Goal: Task Accomplishment & Management: Manage account settings

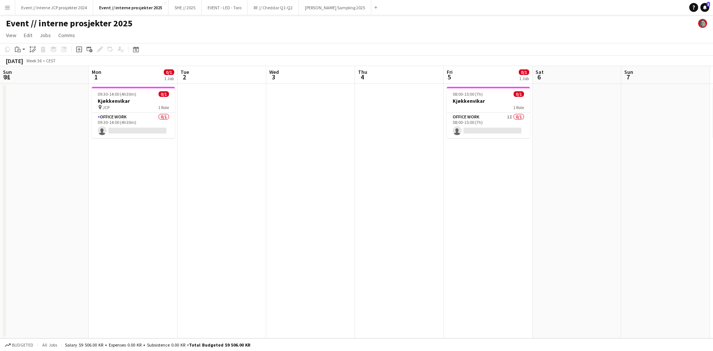
scroll to position [0, 293]
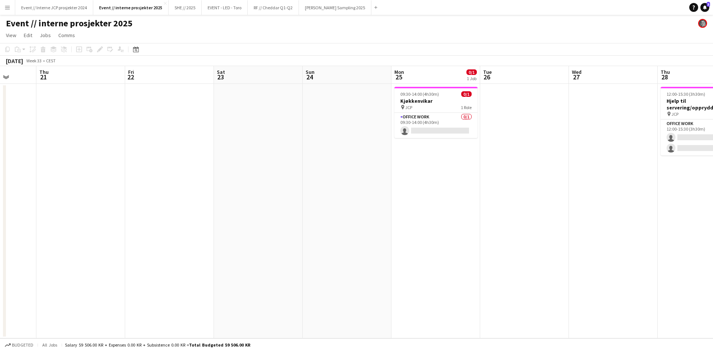
scroll to position [0, 260]
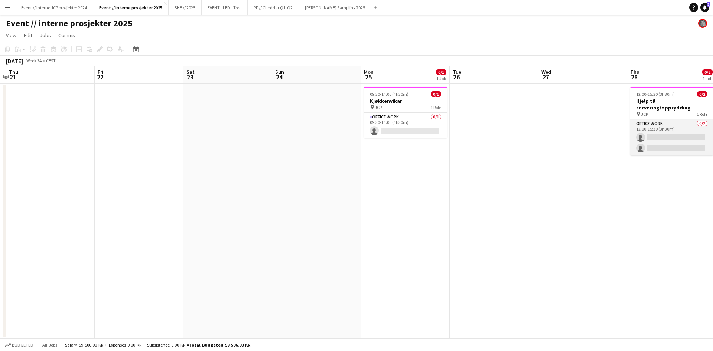
click at [667, 142] on app-card-role "Office work 0/2 12:00-15:30 (3h30m) single-neutral-actions single-neutral-actio…" at bounding box center [672, 138] width 83 height 36
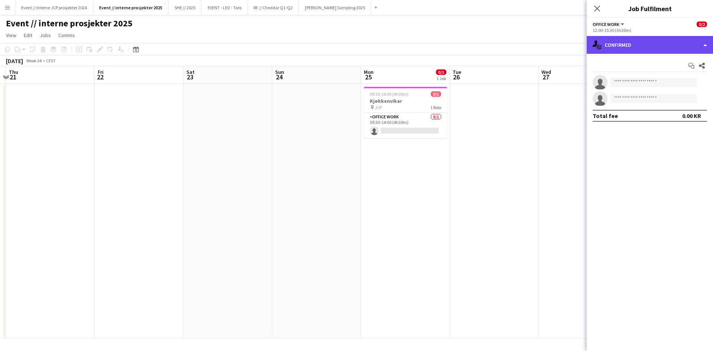
click at [651, 46] on div "single-neutral-actions-check-2 Confirmed" at bounding box center [650, 45] width 126 height 18
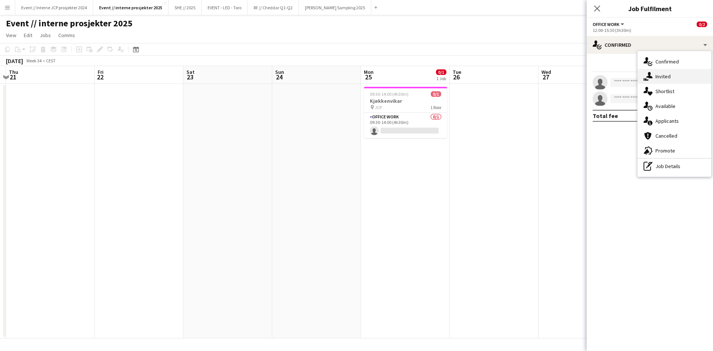
click at [666, 72] on div "single-neutral-actions-share-1 Invited" at bounding box center [675, 76] width 74 height 15
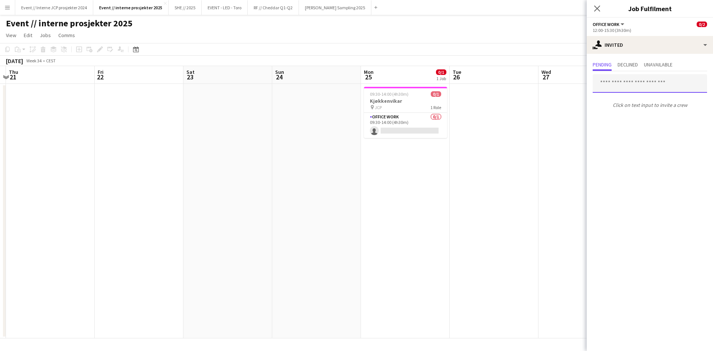
click at [647, 83] on input "text" at bounding box center [650, 83] width 114 height 19
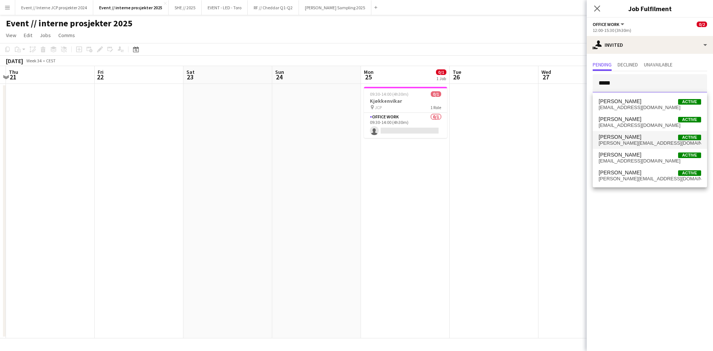
type input "*****"
click at [650, 139] on span "[PERSON_NAME] Active" at bounding box center [650, 137] width 103 height 6
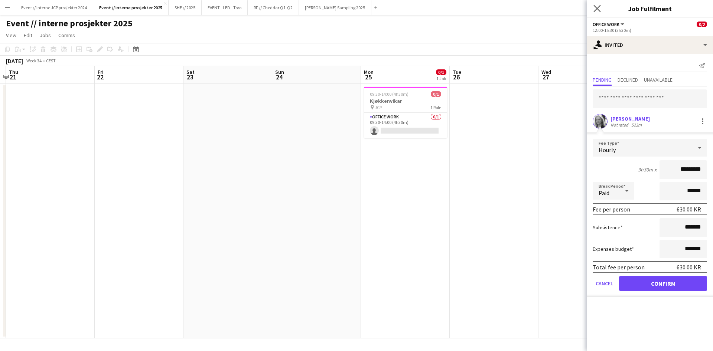
click at [598, 4] on app-icon "Close pop-in" at bounding box center [597, 8] width 11 height 11
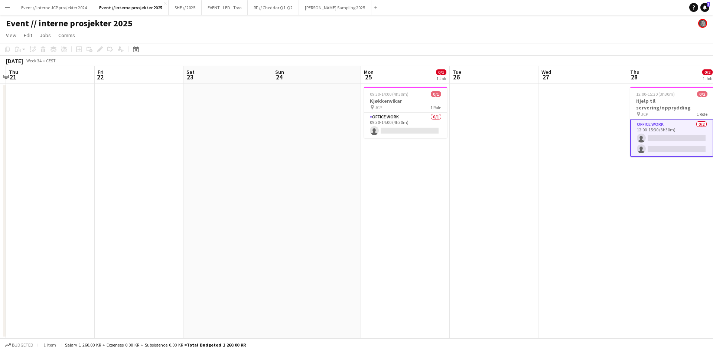
click at [6, 5] on app-icon "Menu" at bounding box center [7, 7] width 6 height 6
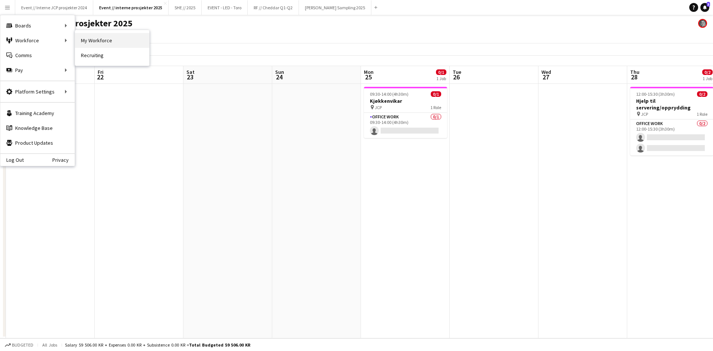
click at [99, 39] on link "My Workforce" at bounding box center [112, 40] width 74 height 15
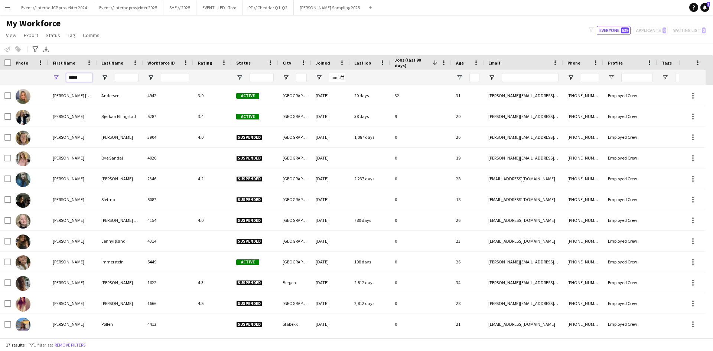
click at [74, 75] on input "*****" at bounding box center [79, 77] width 26 height 9
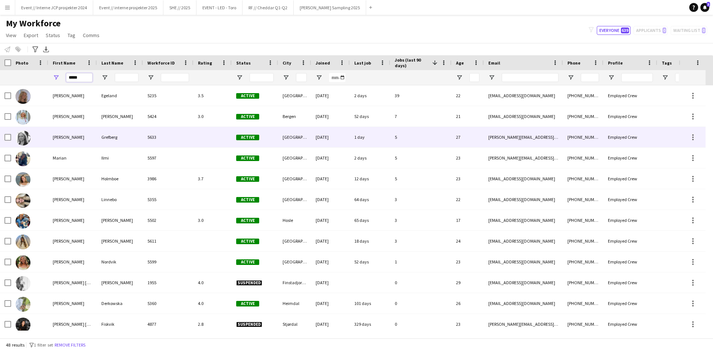
type input "*****"
click at [51, 132] on div "[PERSON_NAME]" at bounding box center [72, 137] width 49 height 20
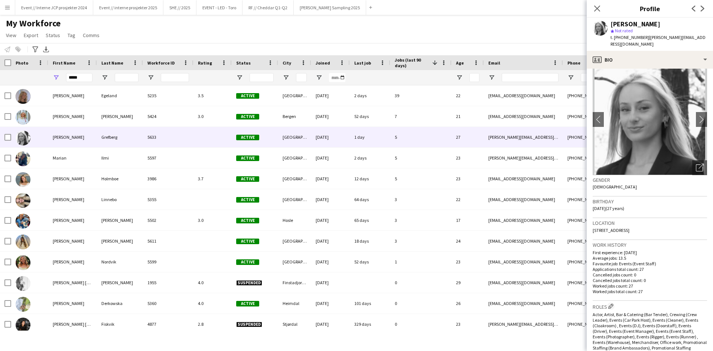
scroll to position [386, 0]
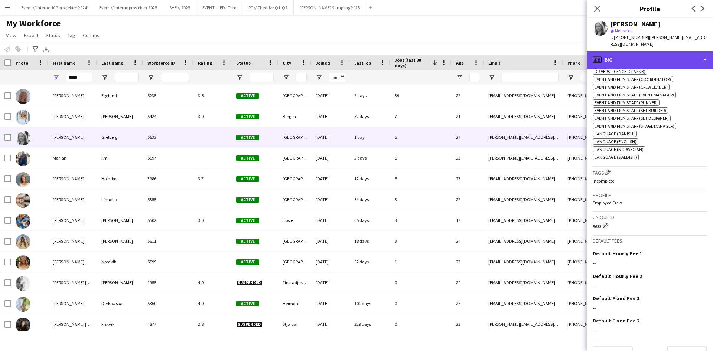
click at [650, 56] on div "profile Bio" at bounding box center [650, 60] width 126 height 18
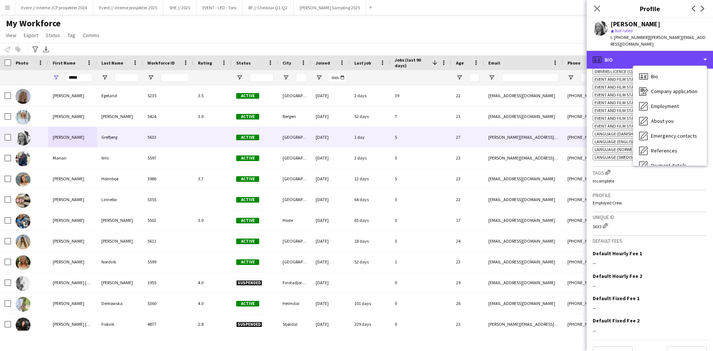
scroll to position [70, 0]
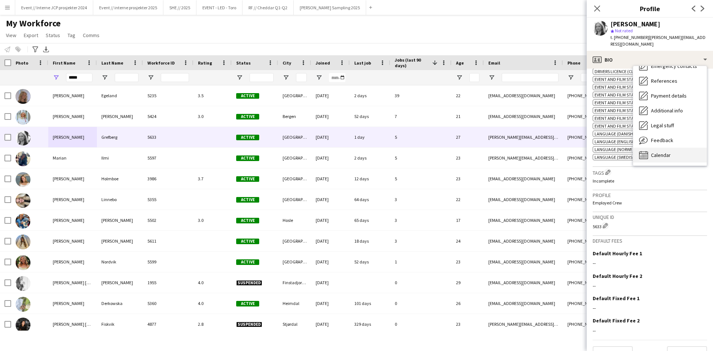
click at [667, 152] on span "Calendar" at bounding box center [661, 155] width 20 height 7
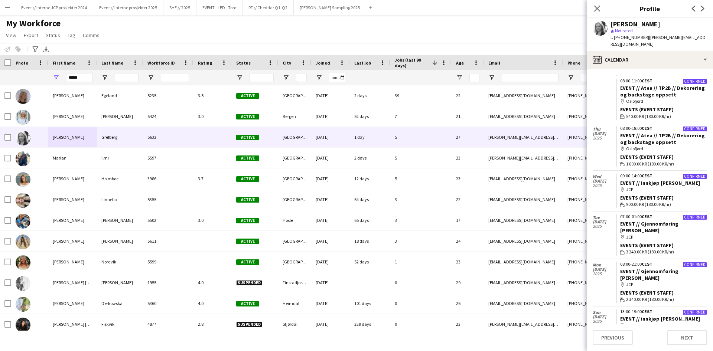
scroll to position [0, 0]
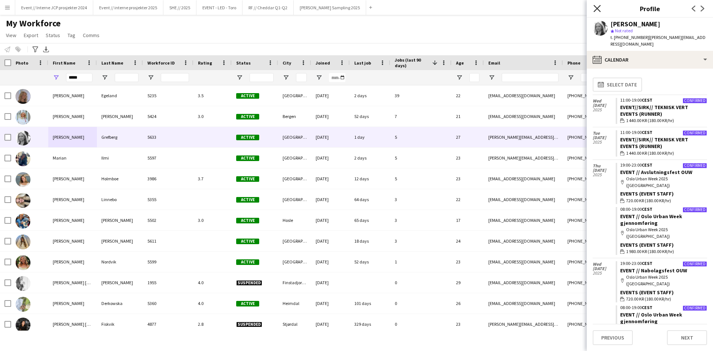
click at [599, 8] on icon "Close pop-in" at bounding box center [597, 8] width 7 height 7
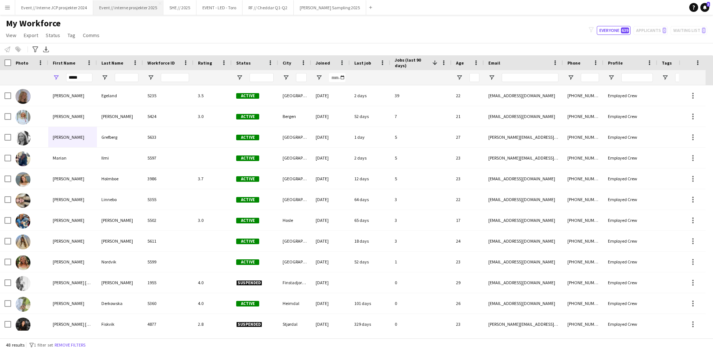
click at [145, 5] on button "Event // interne prosjekter 2025 Close" at bounding box center [128, 7] width 70 height 14
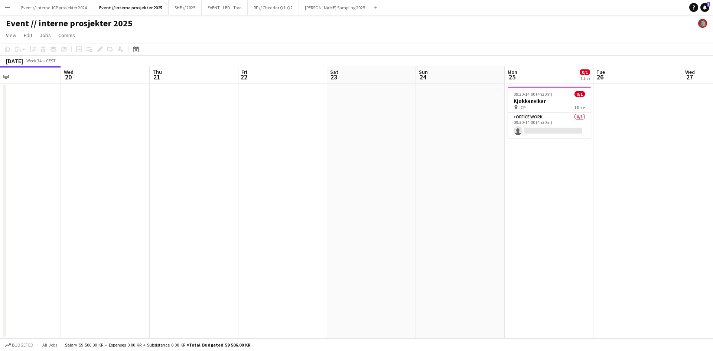
drag, startPoint x: 512, startPoint y: 204, endPoint x: 241, endPoint y: 205, distance: 271.2
click at [241, 205] on app-calendar-viewport "Sat 16 Sun 17 Mon 18 1/1 1 Job Tue 19 Wed 20 Thu 21 Fri 22 Sat 23 Sun 24 Mon 25…" at bounding box center [356, 202] width 713 height 273
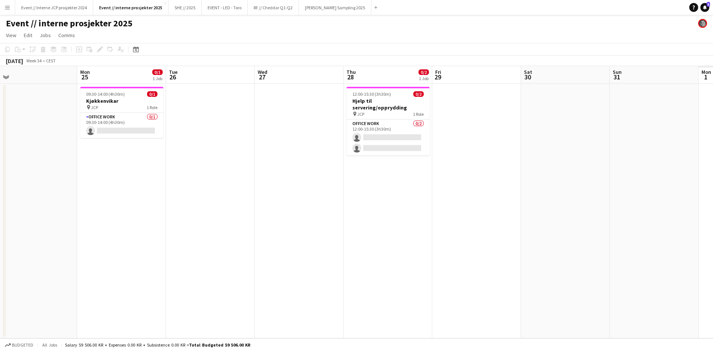
drag, startPoint x: 558, startPoint y: 190, endPoint x: 301, endPoint y: 207, distance: 258.1
click at [276, 213] on app-calendar-viewport "Thu 21 Fri 22 Sat 23 Sun 24 Mon 25 0/1 1 Job Tue 26 Wed 27 Thu 28 0/2 1 Job Fri…" at bounding box center [356, 202] width 713 height 273
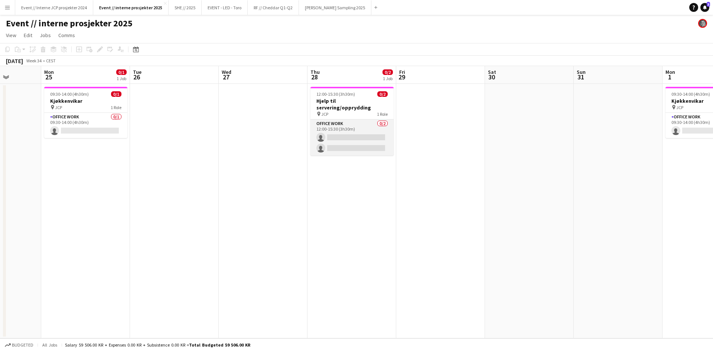
scroll to position [0, 224]
click at [357, 132] on app-card-role "Office work 0/2 12:00-15:30 (3h30m) single-neutral-actions single-neutral-actio…" at bounding box center [352, 138] width 83 height 36
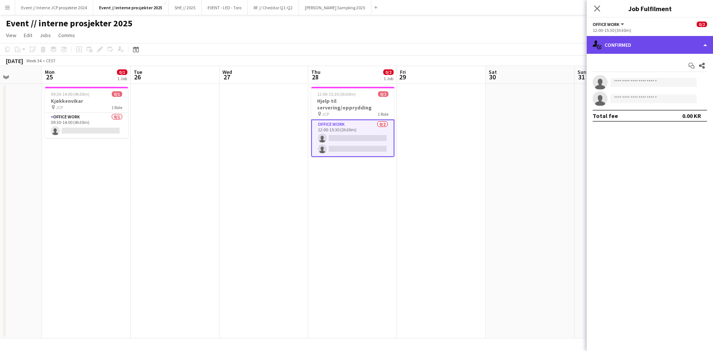
click at [650, 48] on div "single-neutral-actions-check-2 Confirmed" at bounding box center [650, 45] width 126 height 18
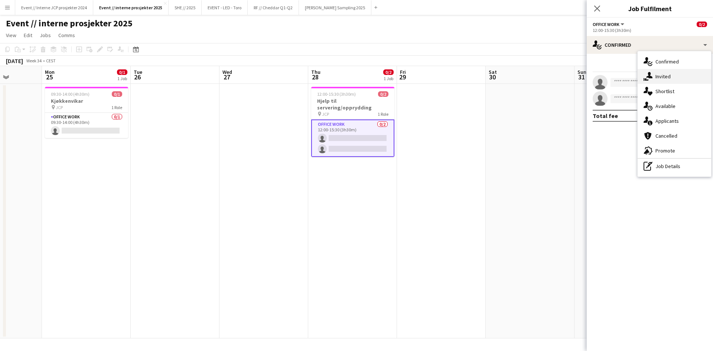
click at [669, 79] on div "single-neutral-actions-share-1 Invited" at bounding box center [675, 76] width 74 height 15
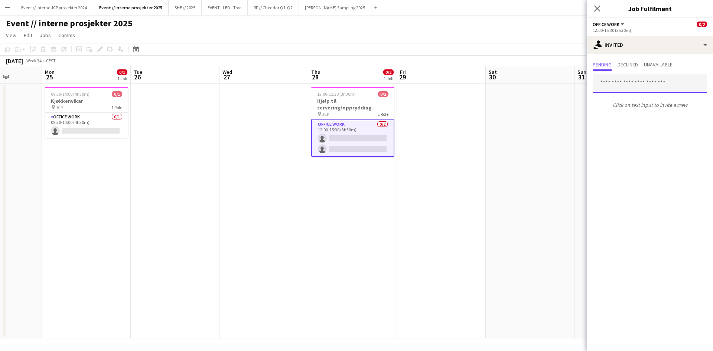
click at [647, 88] on input "text" at bounding box center [650, 83] width 114 height 19
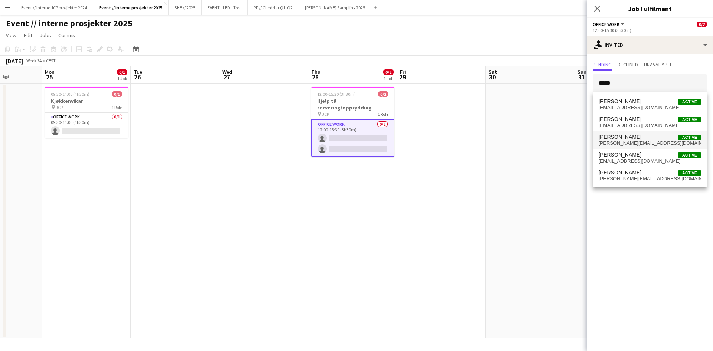
type input "*****"
click at [660, 142] on span "[PERSON_NAME][EMAIL_ADDRESS][DOMAIN_NAME]" at bounding box center [650, 143] width 103 height 6
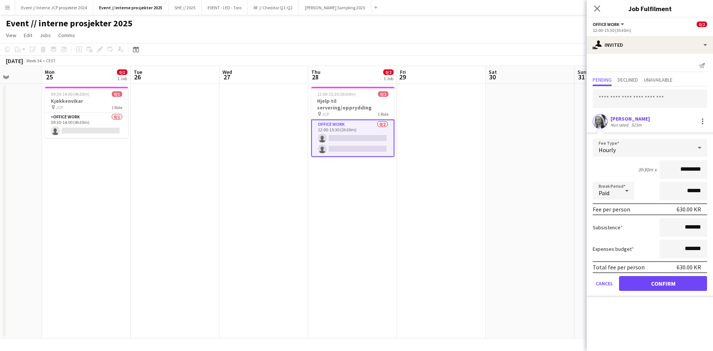
click at [679, 285] on button "Confirm" at bounding box center [663, 283] width 88 height 15
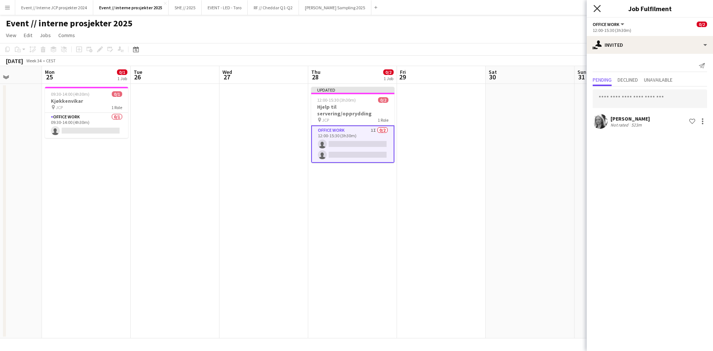
click at [600, 7] on icon "Close pop-in" at bounding box center [597, 8] width 7 height 7
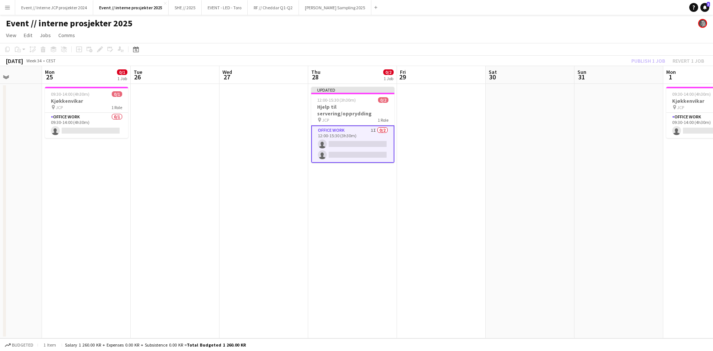
click at [638, 60] on div "Publish 1 job Revert 1 job" at bounding box center [668, 61] width 91 height 10
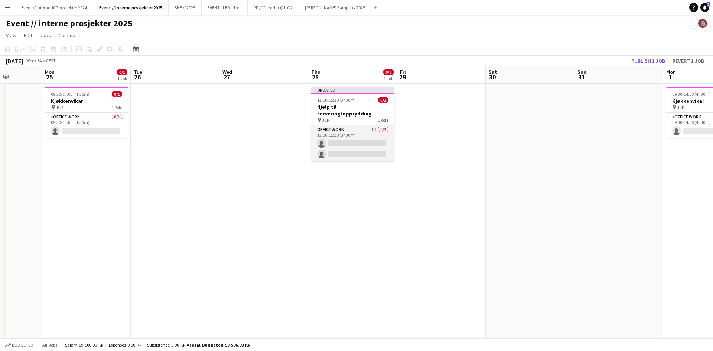
click at [356, 142] on app-card-role "Office work 1I 0/2 12:00-15:30 (3h30m) single-neutral-actions single-neutral-ac…" at bounding box center [352, 144] width 83 height 36
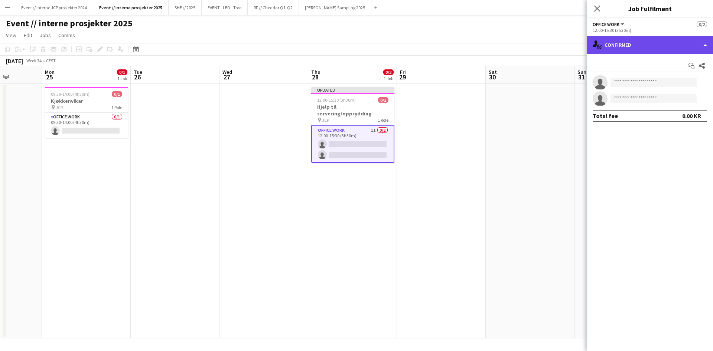
click at [651, 45] on div "single-neutral-actions-check-2 Confirmed" at bounding box center [650, 45] width 126 height 18
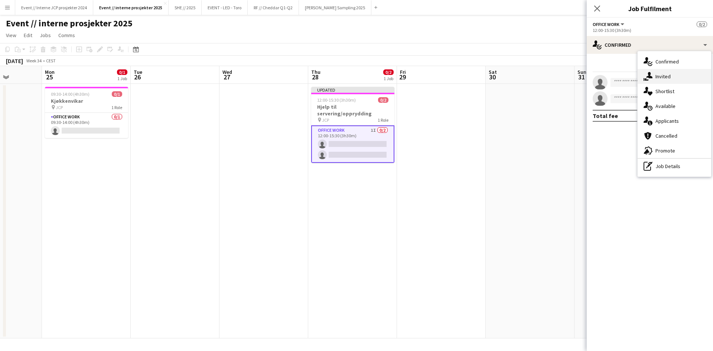
click at [666, 73] on div "single-neutral-actions-share-1 Invited" at bounding box center [675, 76] width 74 height 15
